Goal: Information Seeking & Learning: Understand process/instructions

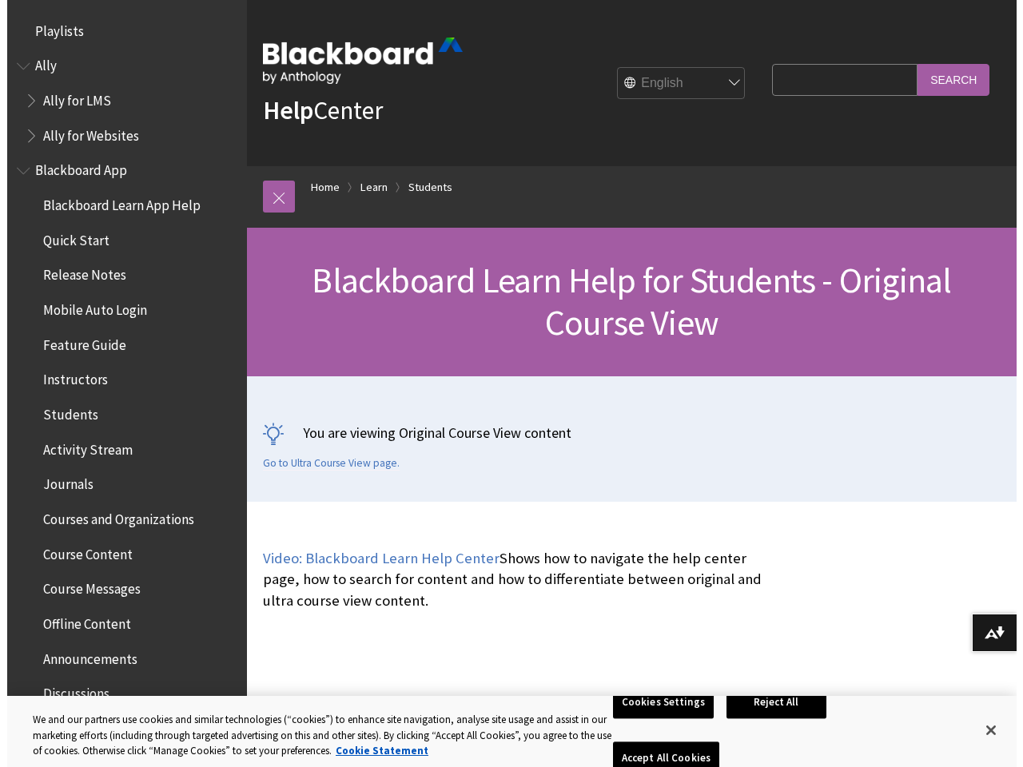
scroll to position [1887, 0]
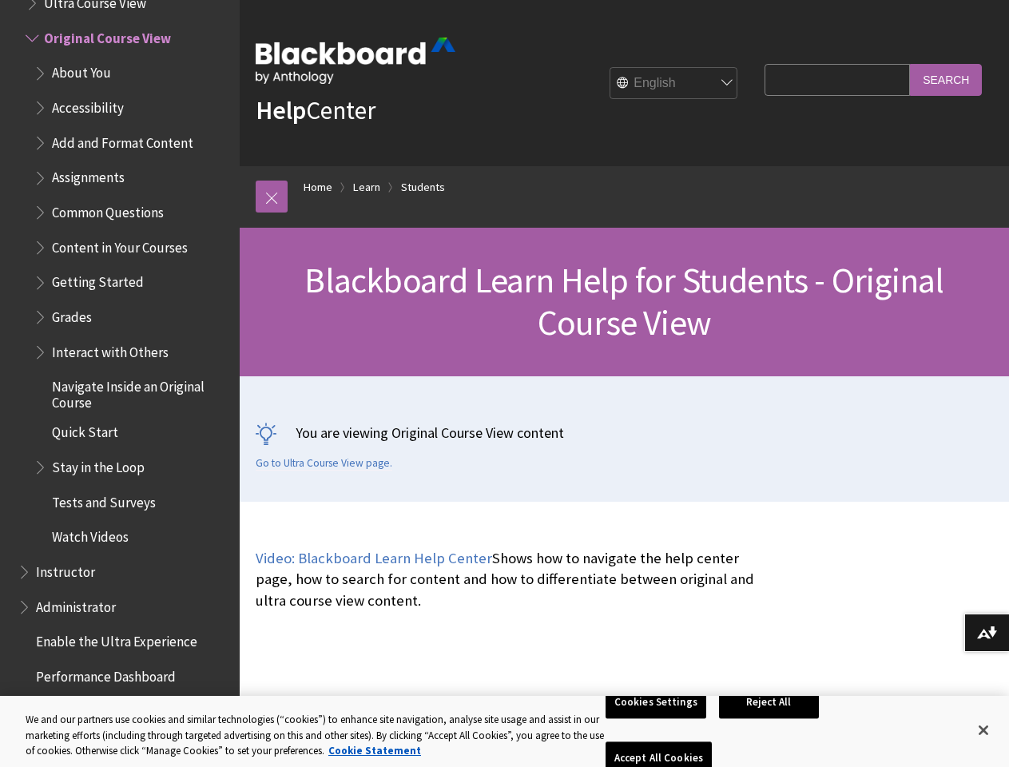
click at [504, 384] on div "You are viewing Original Course View content Go to Ultra Course View page." at bounding box center [624, 438] width 769 height 125
click at [272, 197] on link at bounding box center [272, 197] width 32 height 32
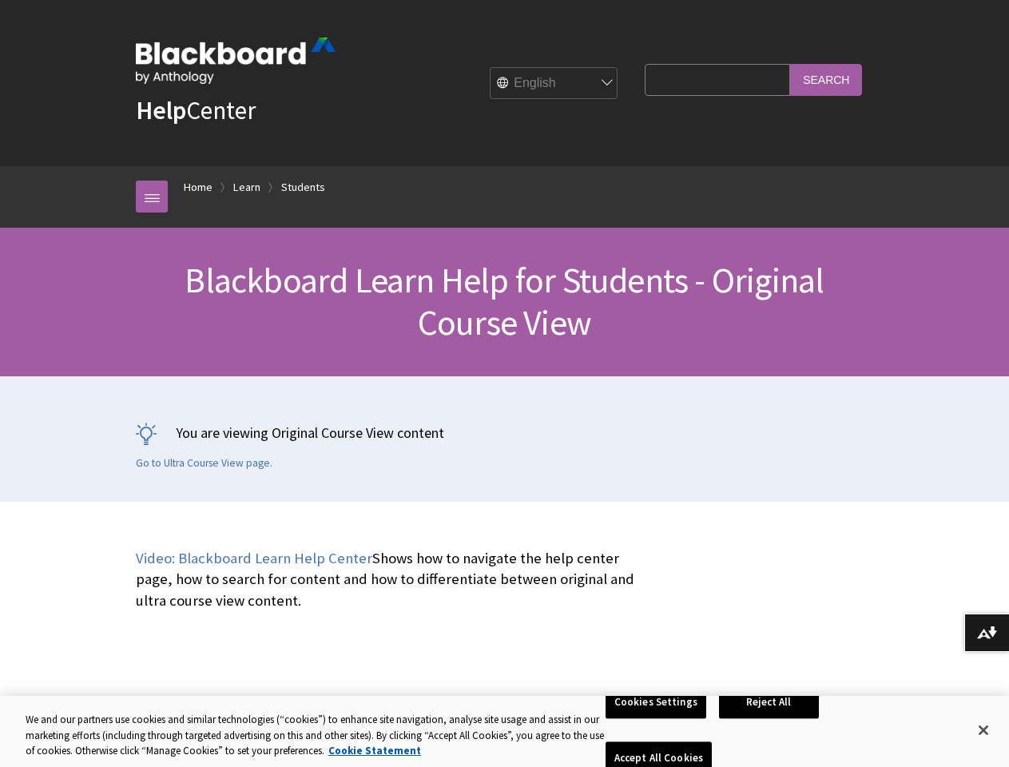
click at [113, 345] on div "Help Center English عربية Català Cymraeg Deutsch Español Suomi Français עברית I…" at bounding box center [504, 251] width 1009 height 502
click at [987, 633] on button "Download alternative formats ..." at bounding box center [986, 633] width 45 height 38
click at [658, 719] on button "Cookies Settings" at bounding box center [656, 703] width 101 height 34
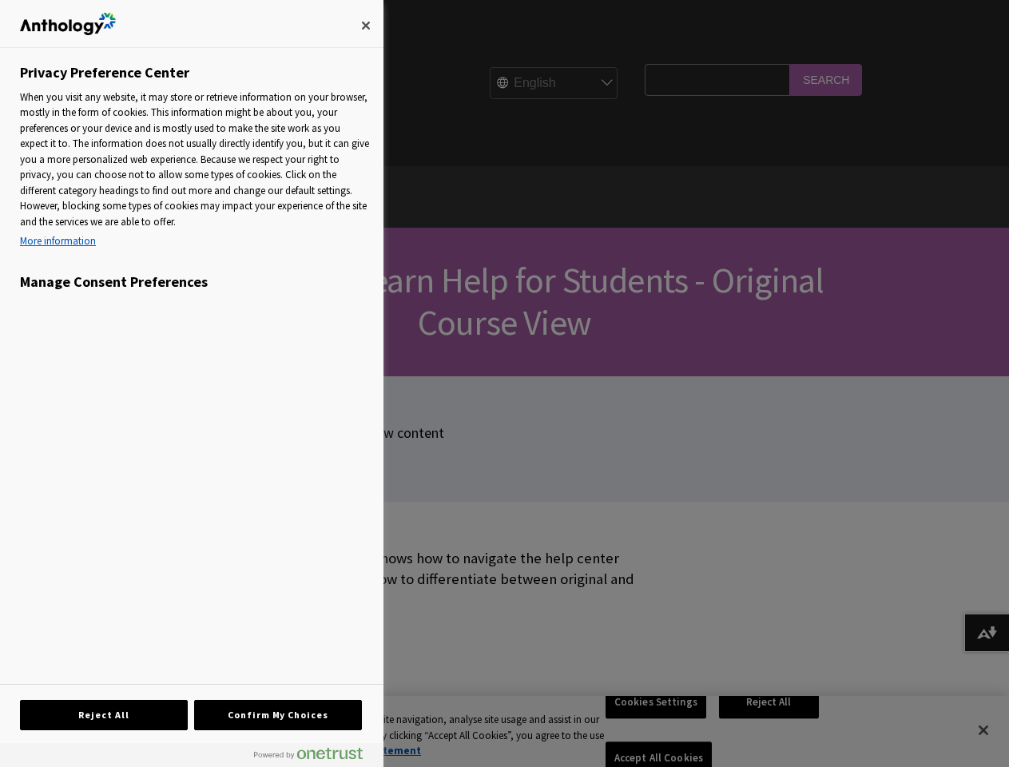
click at [772, 730] on div at bounding box center [504, 383] width 1009 height 767
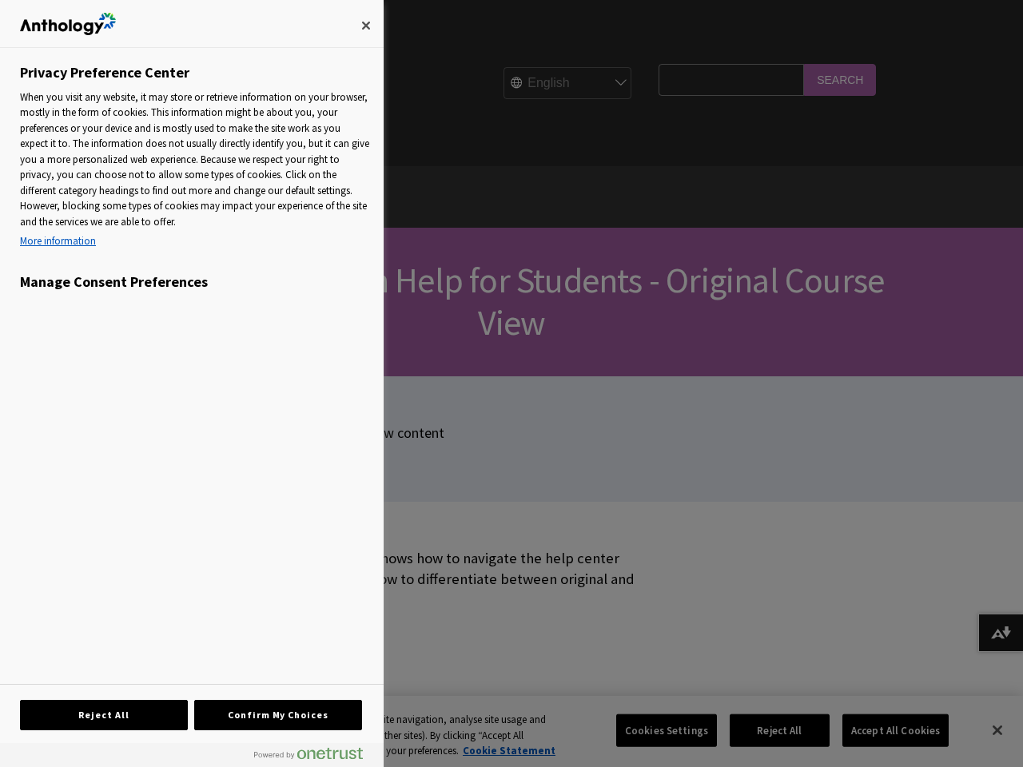
click at [884, 730] on div at bounding box center [511, 383] width 1023 height 767
click at [984, 730] on div at bounding box center [511, 383] width 1023 height 767
